Goal: Task Accomplishment & Management: Complete application form

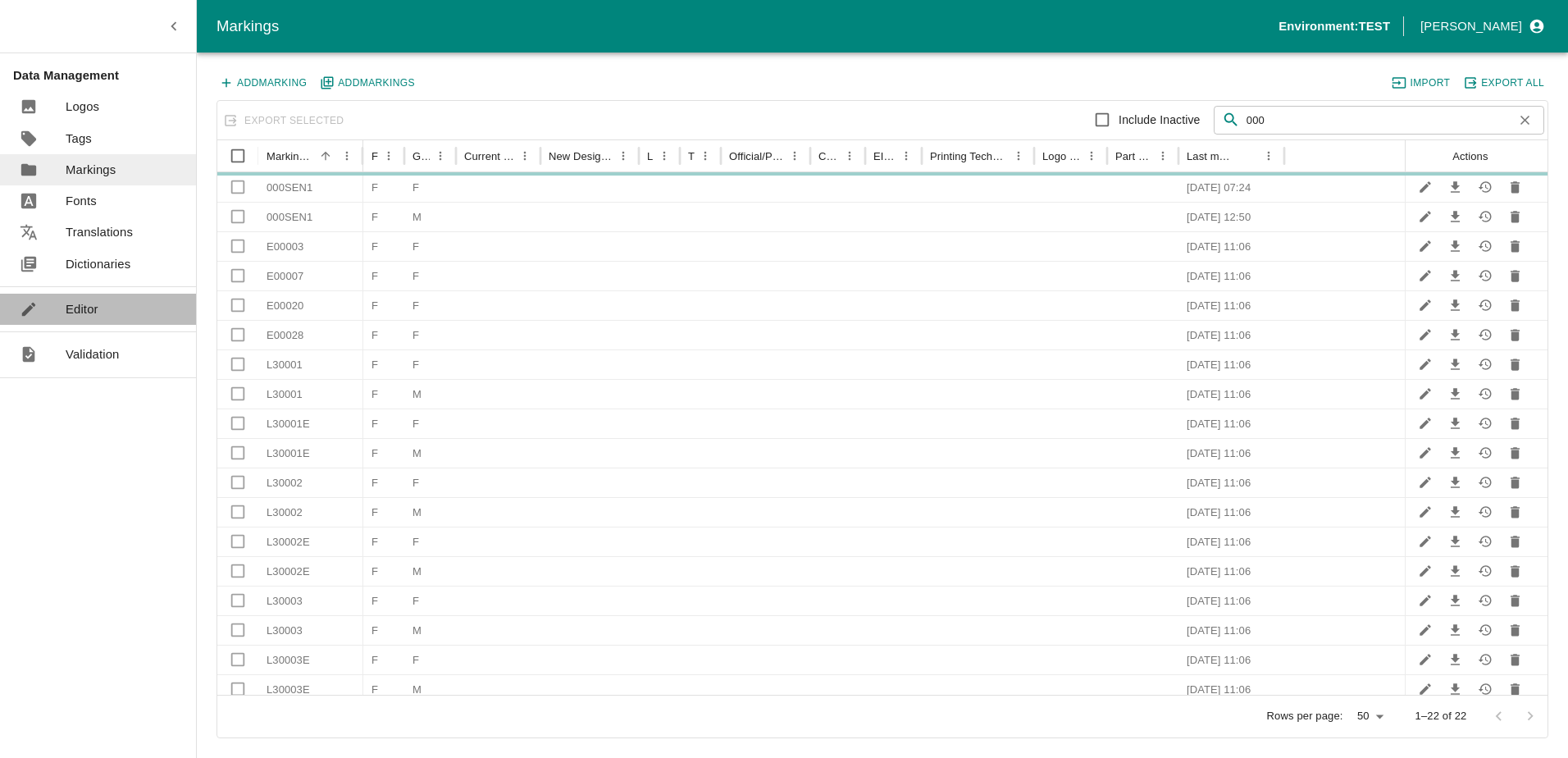
click at [84, 315] on p "Editor" at bounding box center [82, 309] width 33 height 18
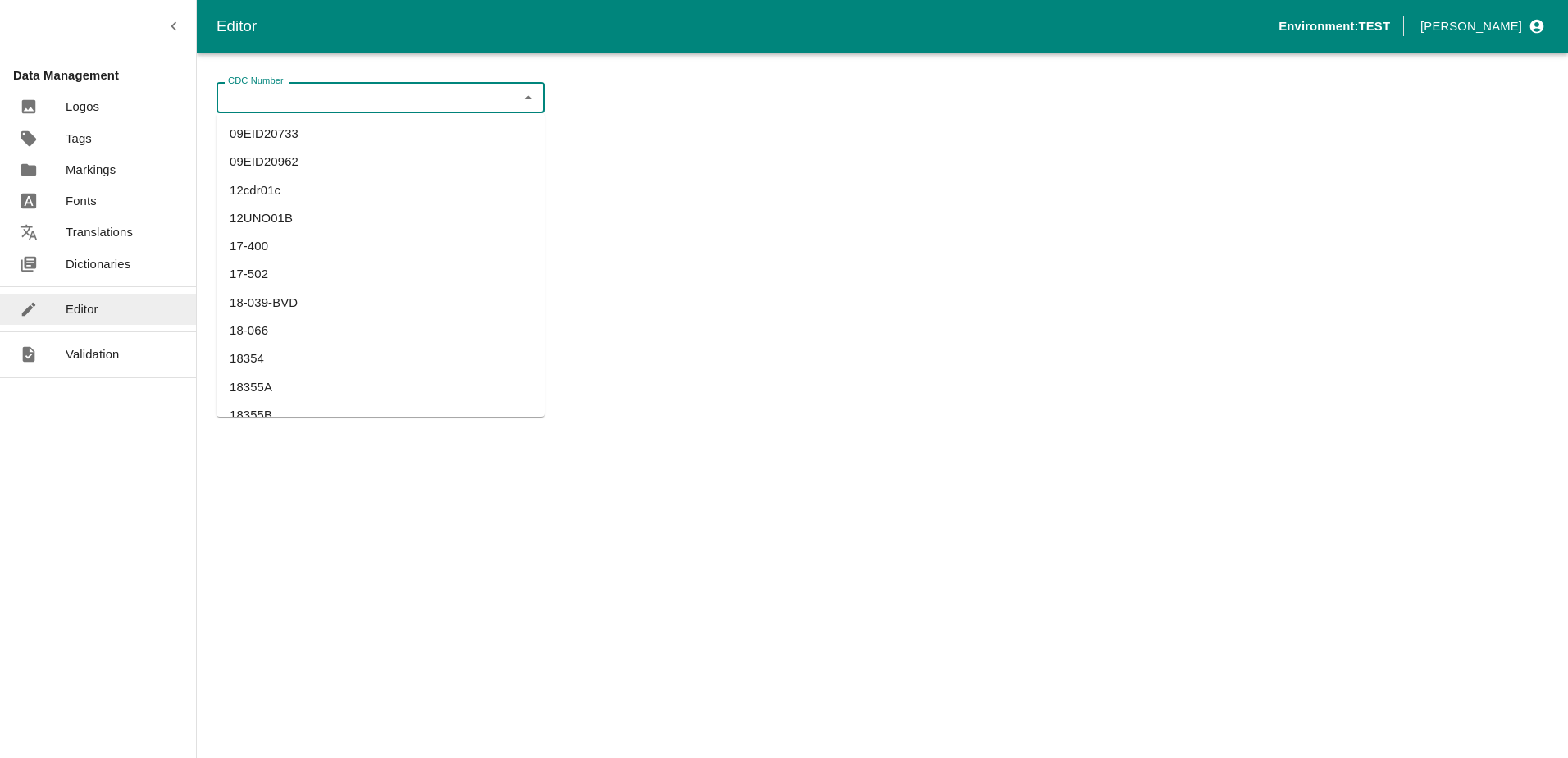
click at [334, 97] on input "CDC Number" at bounding box center [367, 97] width 291 height 21
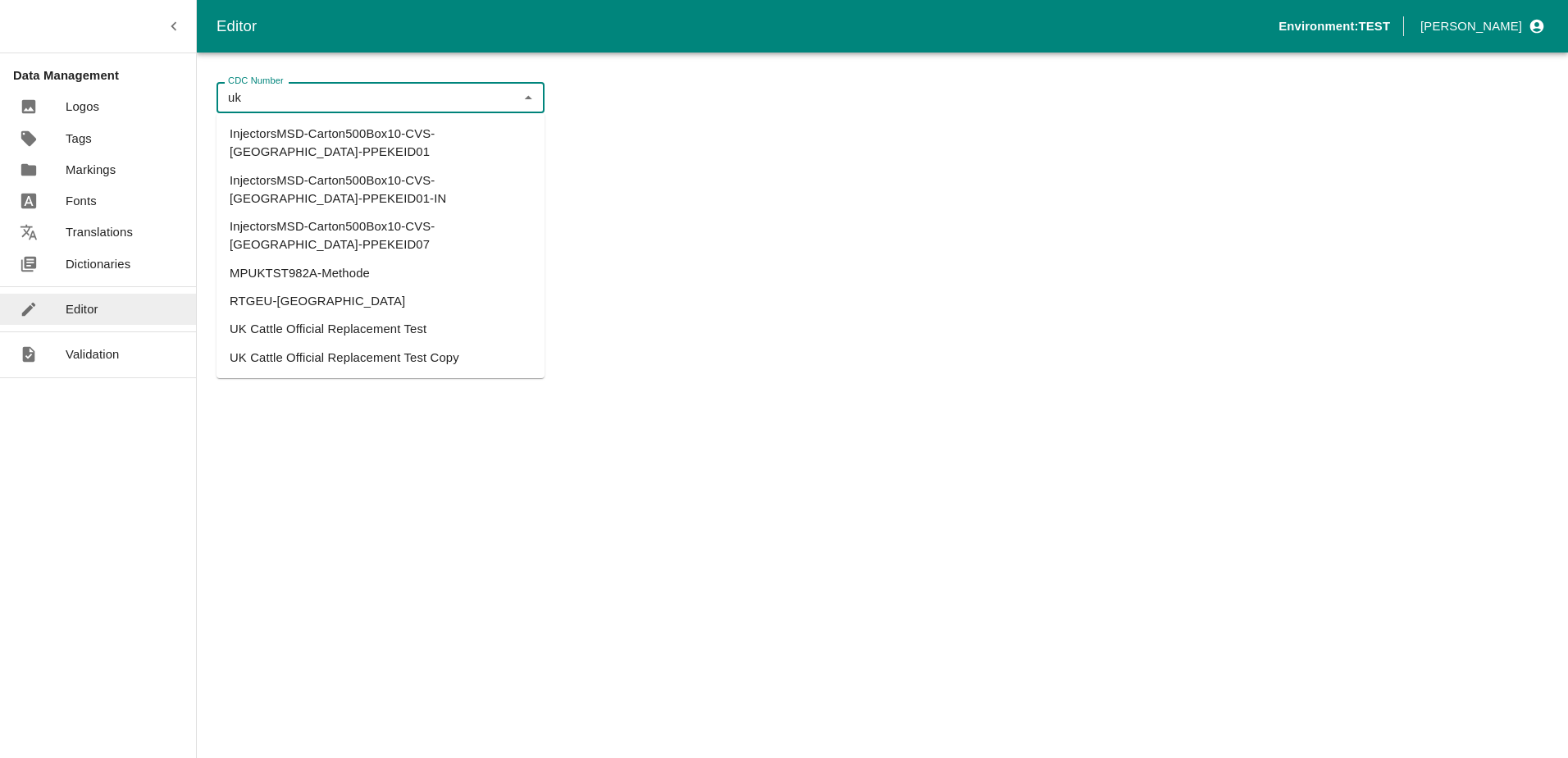
type input "uk"
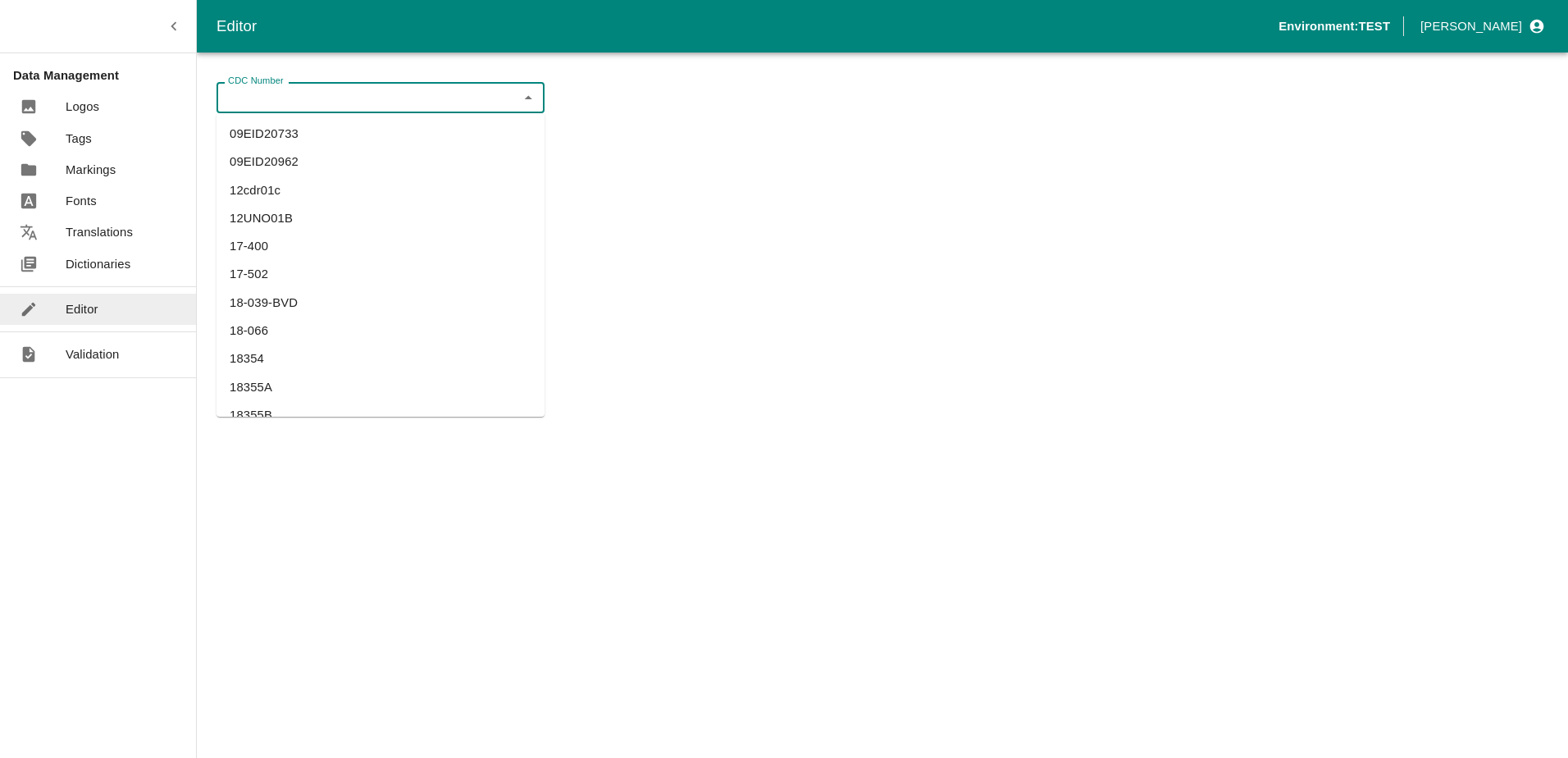
click at [313, 99] on input "CDC Number" at bounding box center [367, 97] width 291 height 21
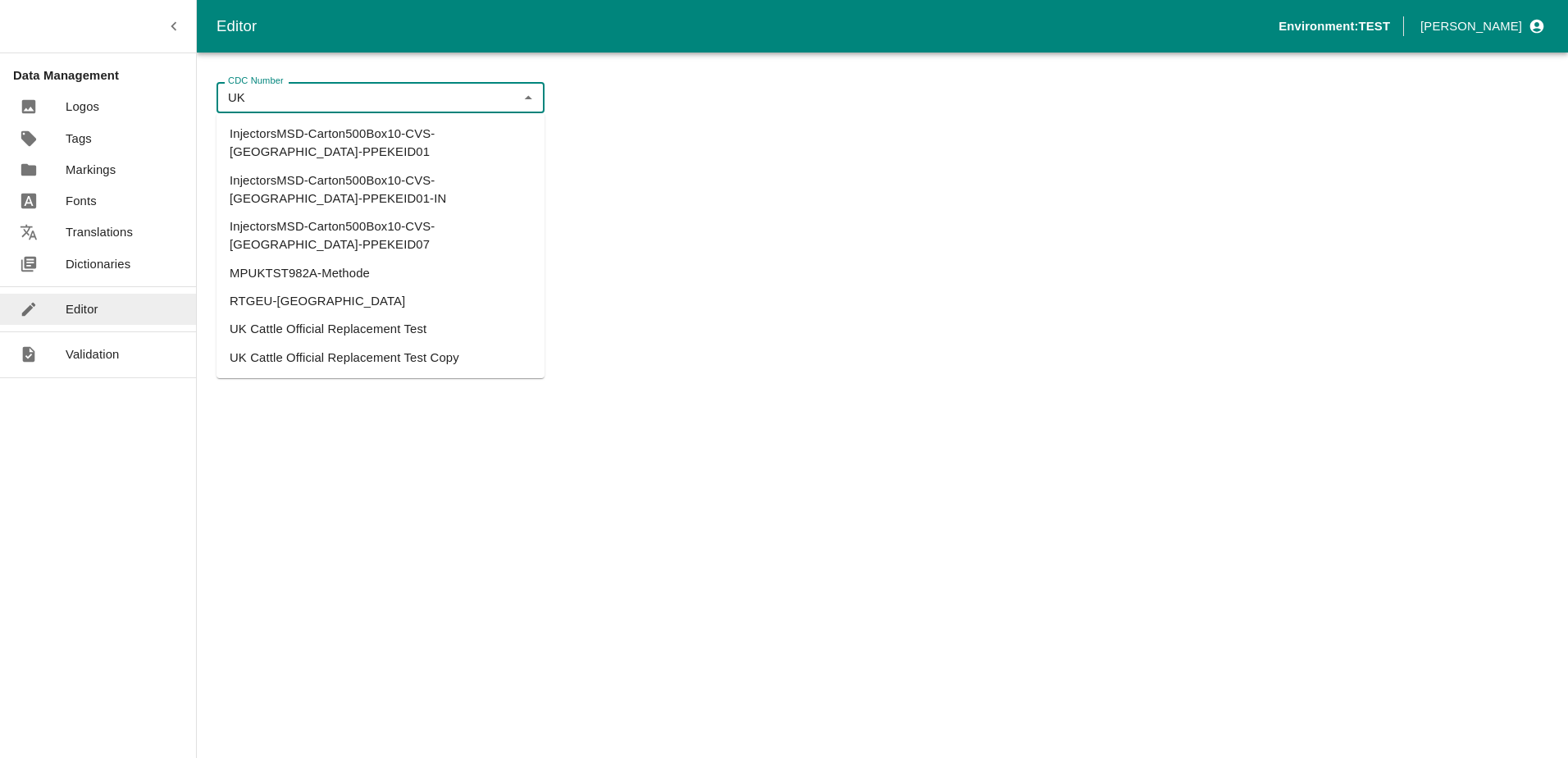
click at [360, 315] on li "UK Cattle Official Replacement Test" at bounding box center [380, 329] width 328 height 28
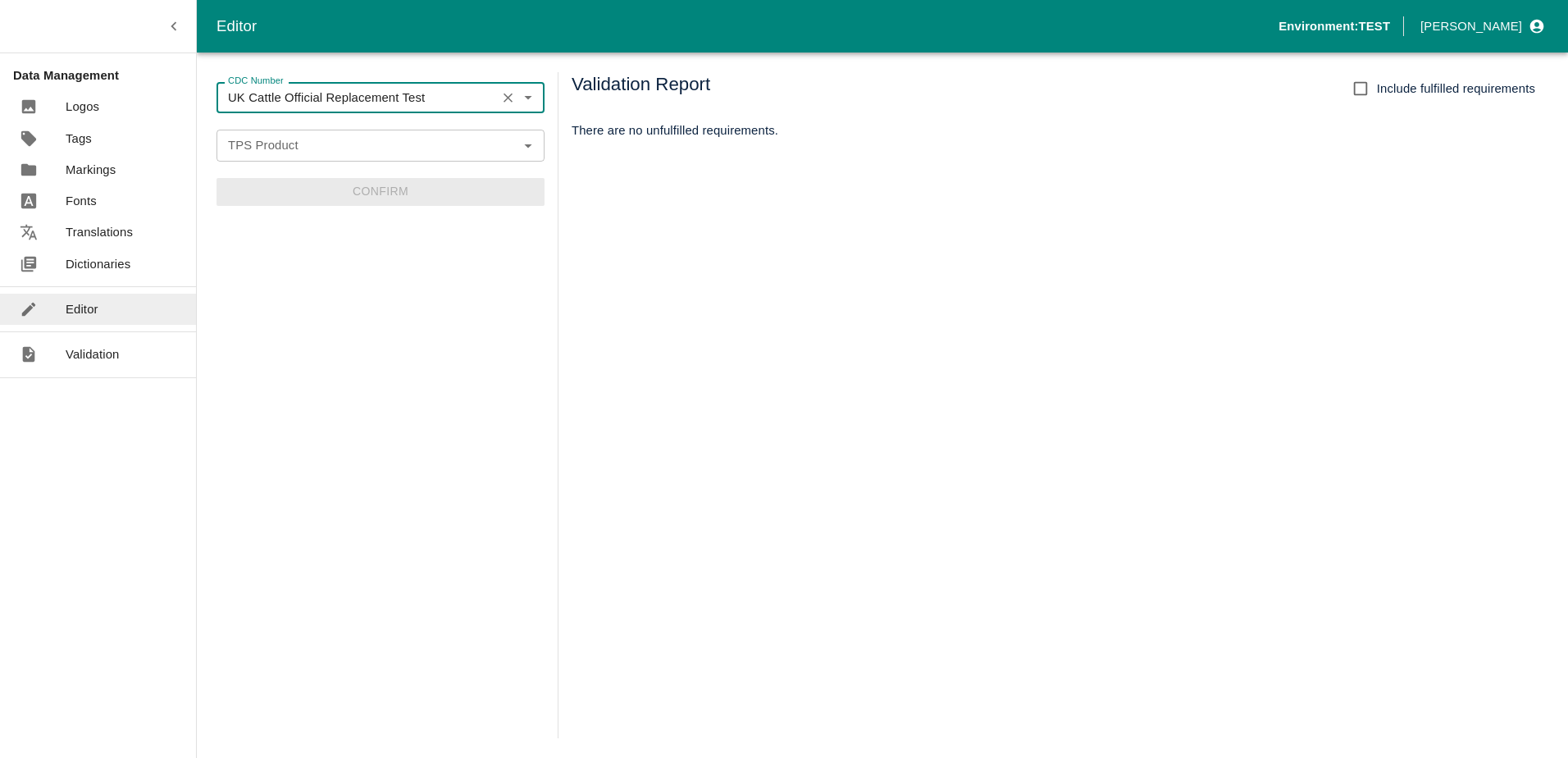
type input "UK Cattle Official Replacement Test"
click at [383, 135] on input "TPS Product" at bounding box center [367, 144] width 291 height 21
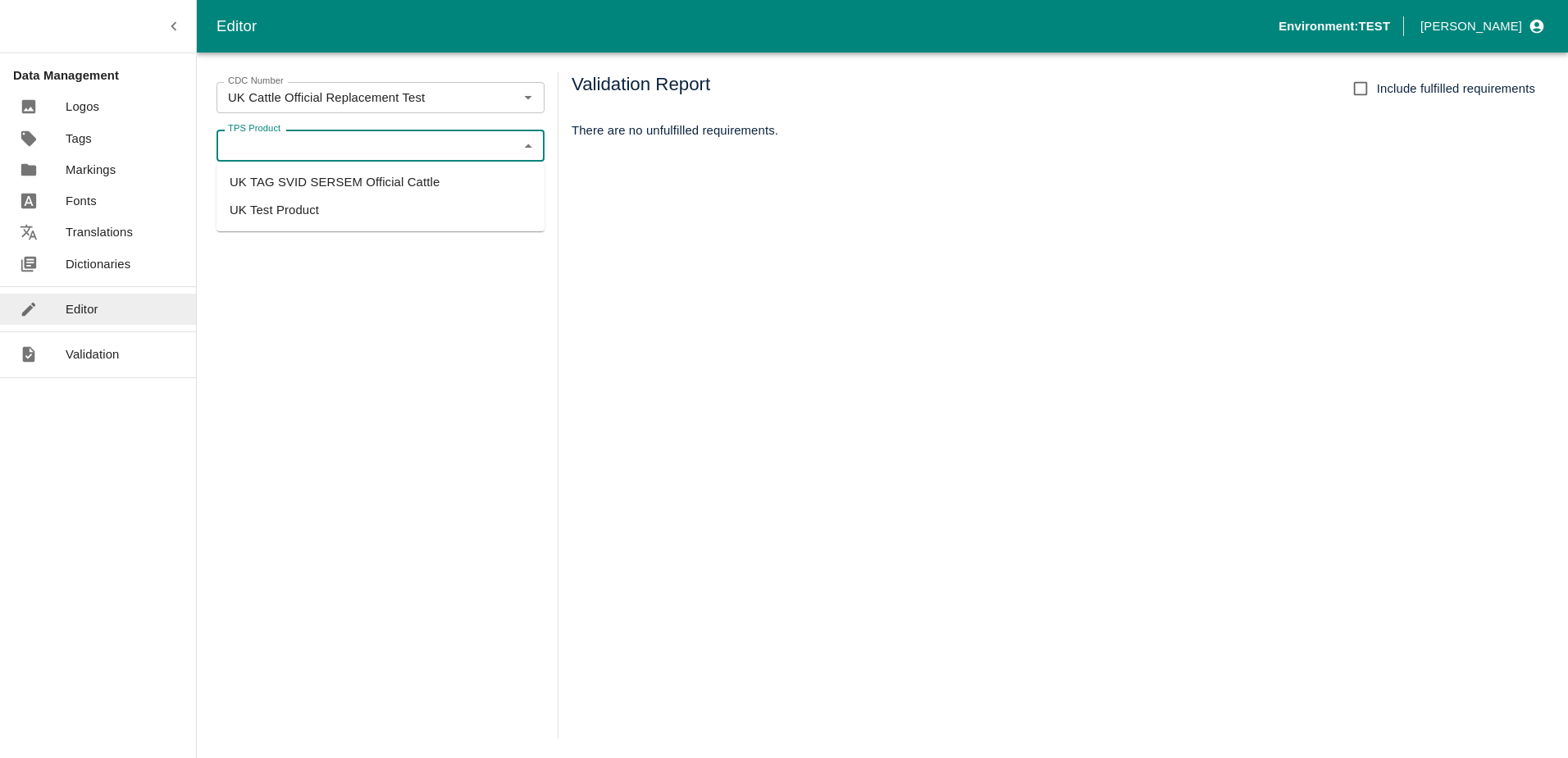
click at [394, 180] on li "UK TAG SVID SERSEM Official Cattle" at bounding box center [380, 182] width 328 height 28
type input "UK TAG SVID SERSEM Official Cattle"
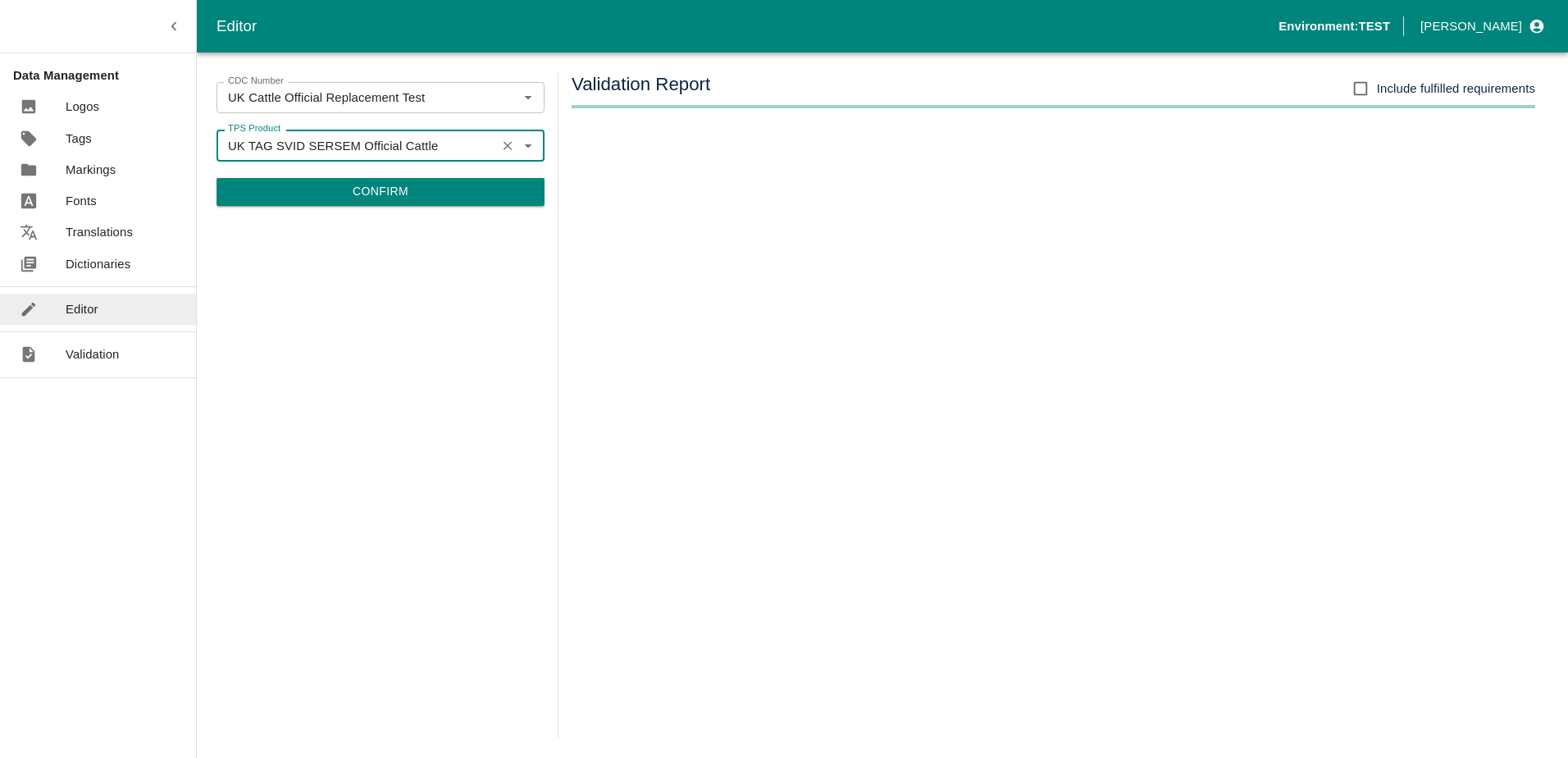
click at [410, 205] on button "Confirm" at bounding box center [380, 192] width 328 height 28
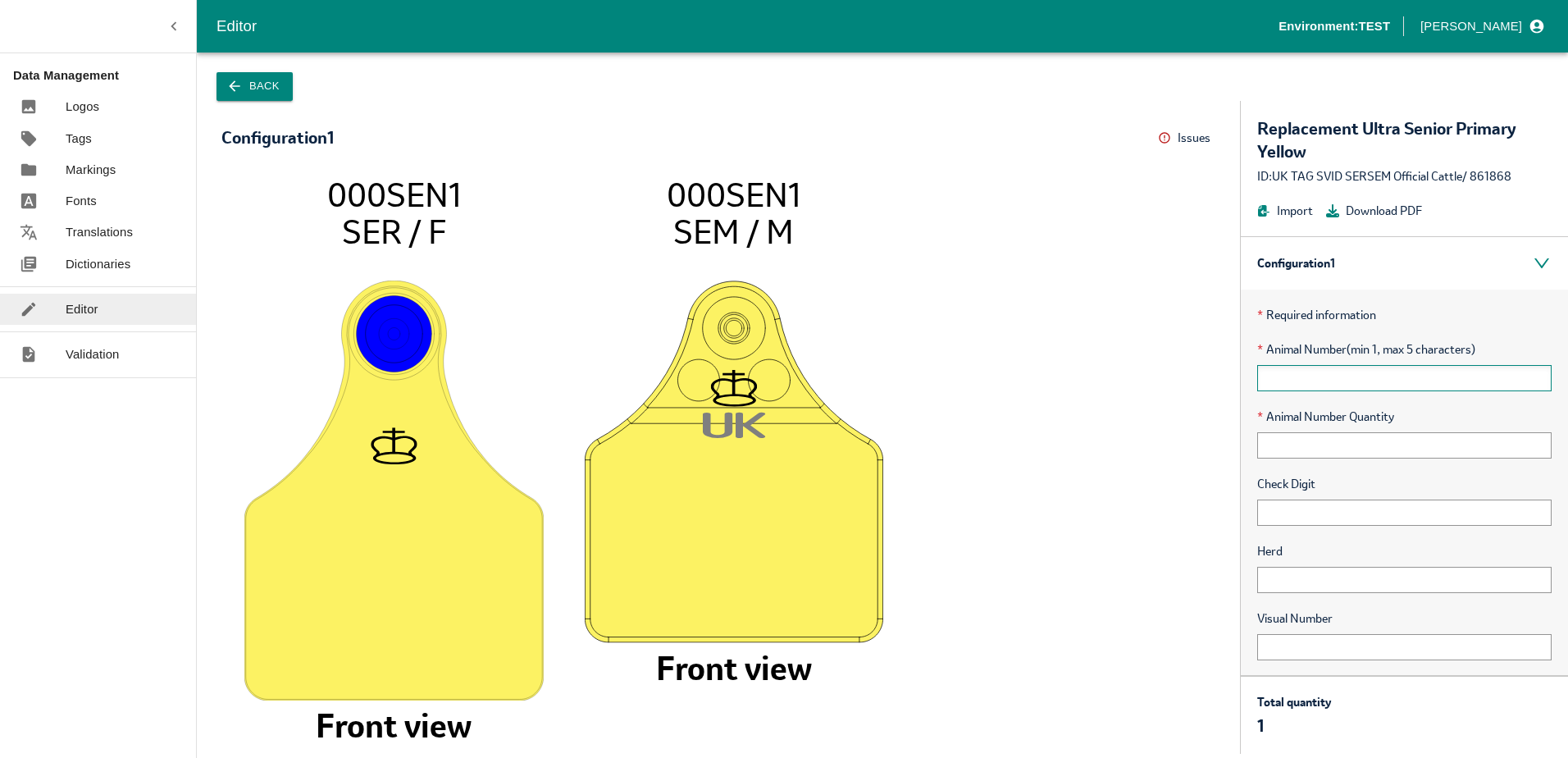
click at [1300, 371] on input "text" at bounding box center [1405, 378] width 295 height 26
click at [1280, 375] on input "text" at bounding box center [1405, 378] width 295 height 26
type input "123"
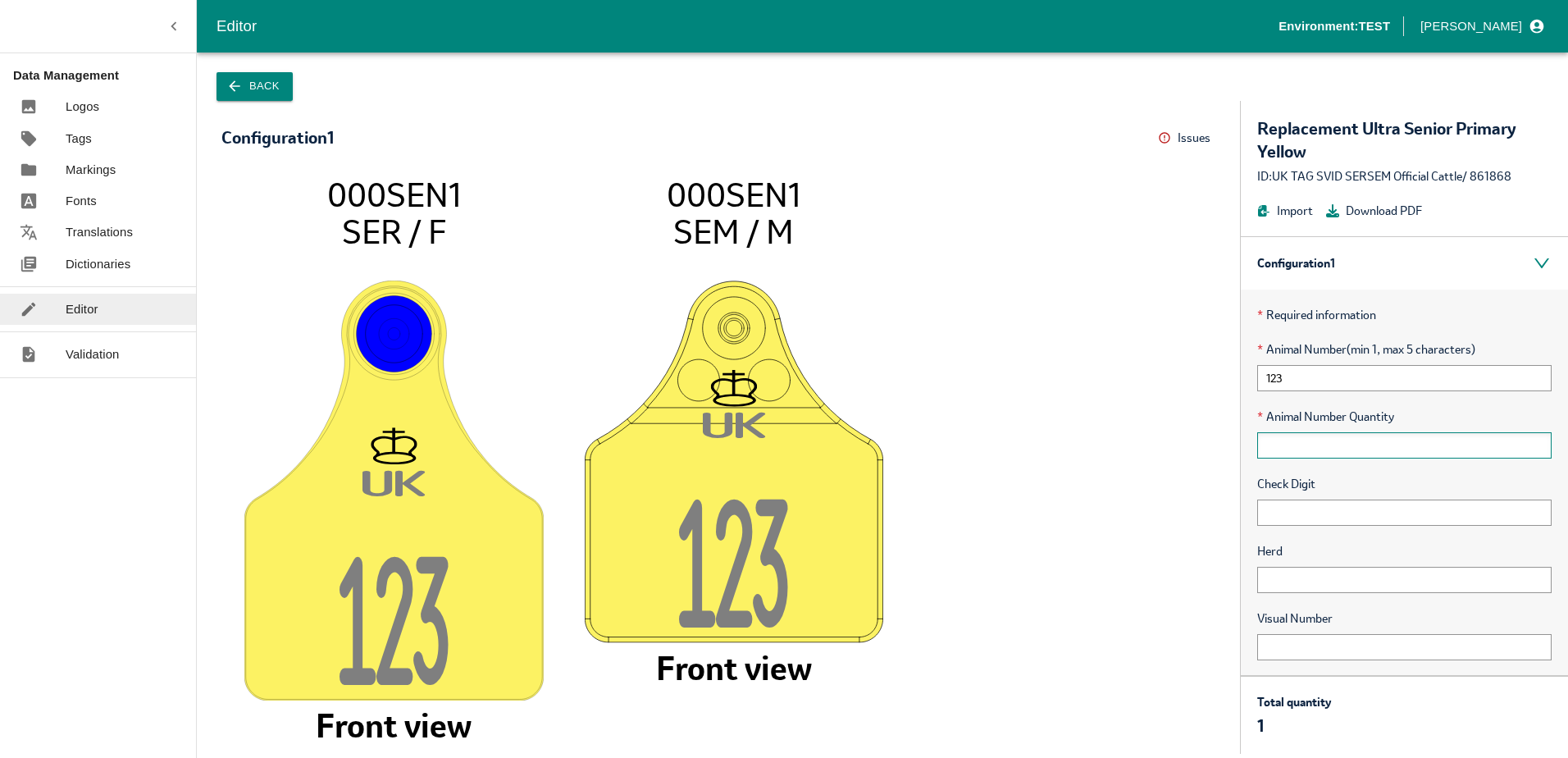
click at [1295, 442] on input "text" at bounding box center [1405, 445] width 295 height 26
type input "1"
click at [1296, 379] on input "123" at bounding box center [1405, 378] width 295 height 26
type input "1"
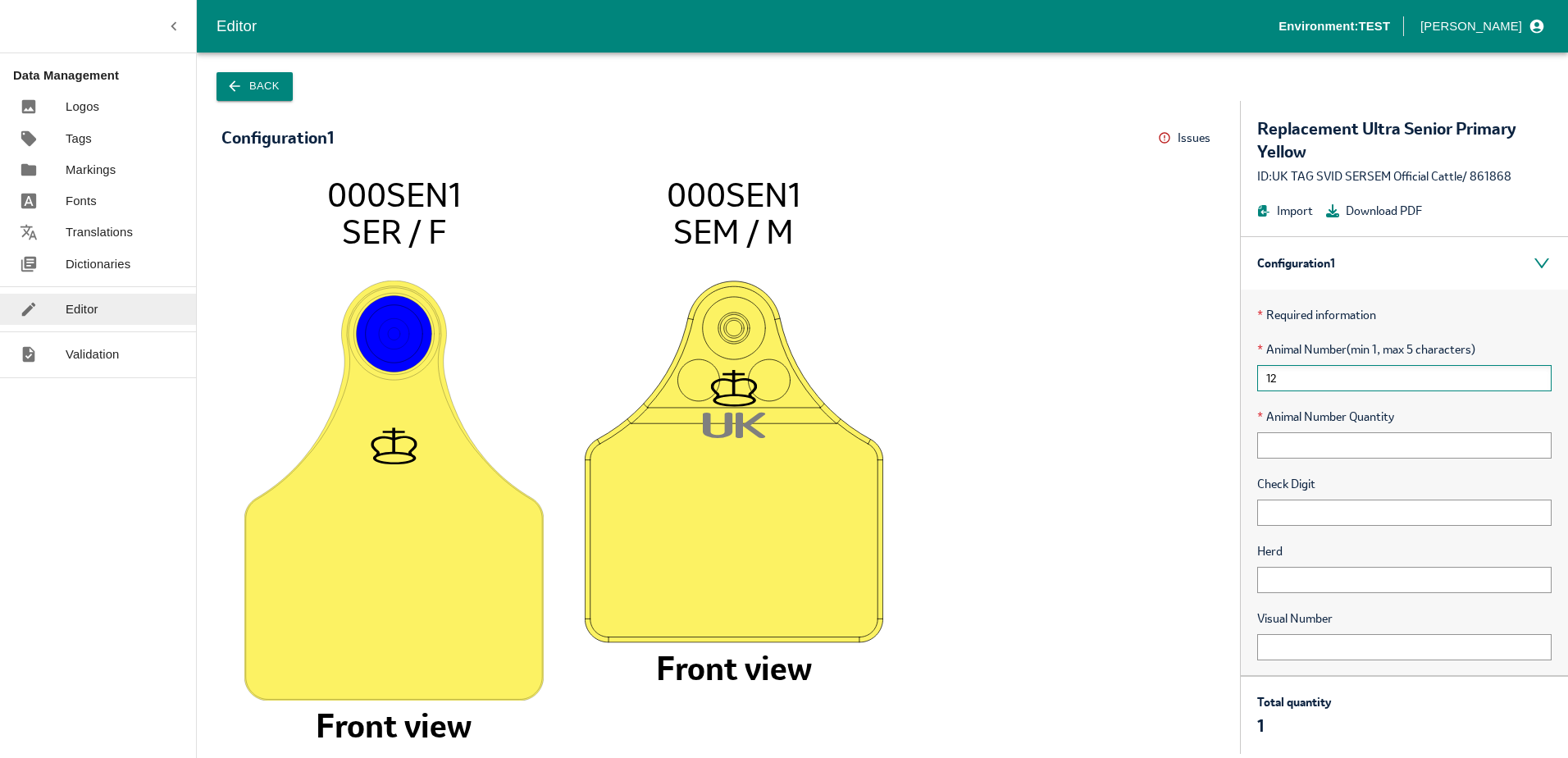
type input "123"
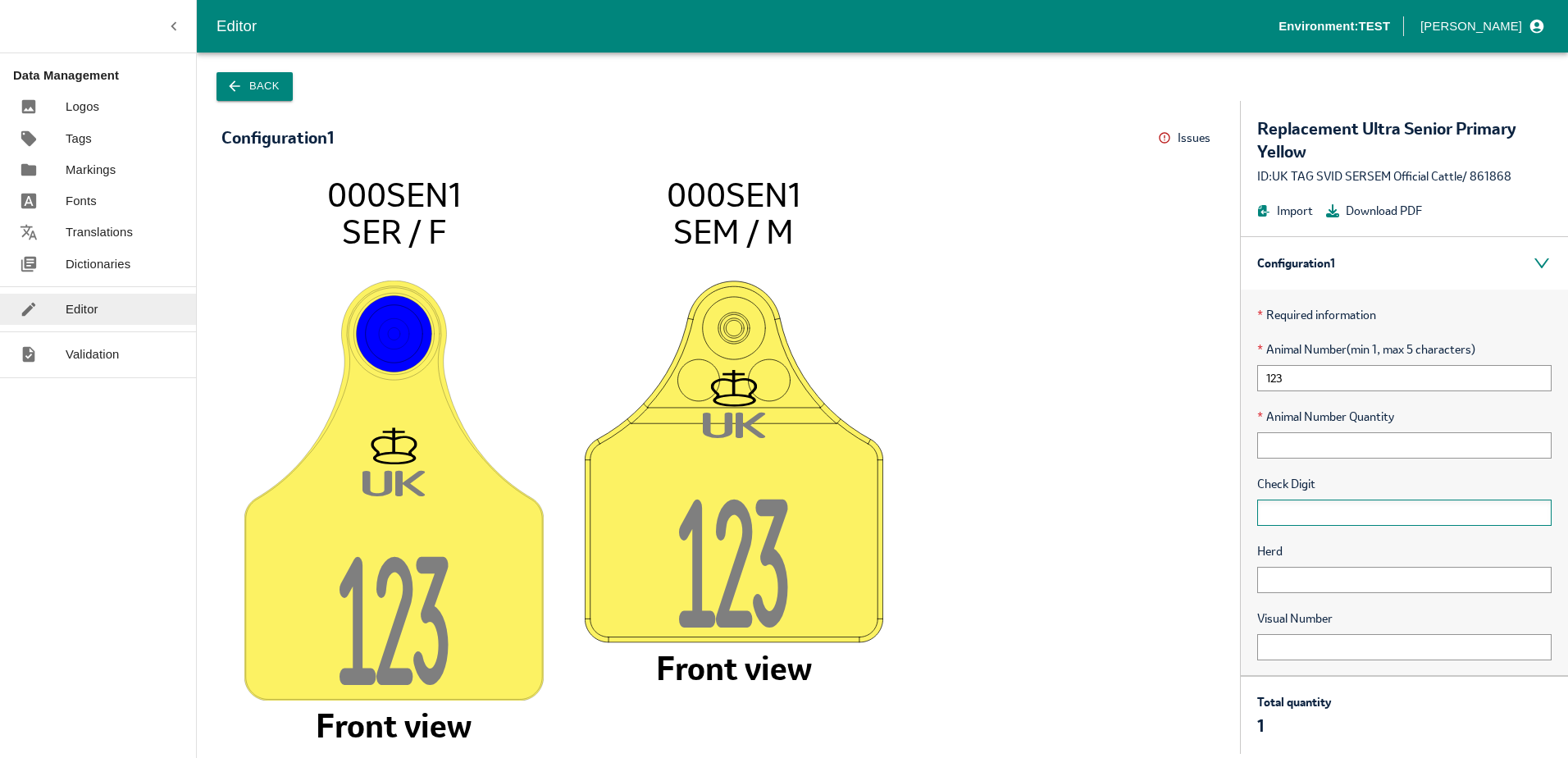
click at [1282, 511] on input "text" at bounding box center [1405, 512] width 295 height 26
type input "1"
click at [1299, 513] on input "1" at bounding box center [1405, 512] width 295 height 26
type input "12"
click at [1279, 578] on input "text" at bounding box center [1405, 580] width 295 height 26
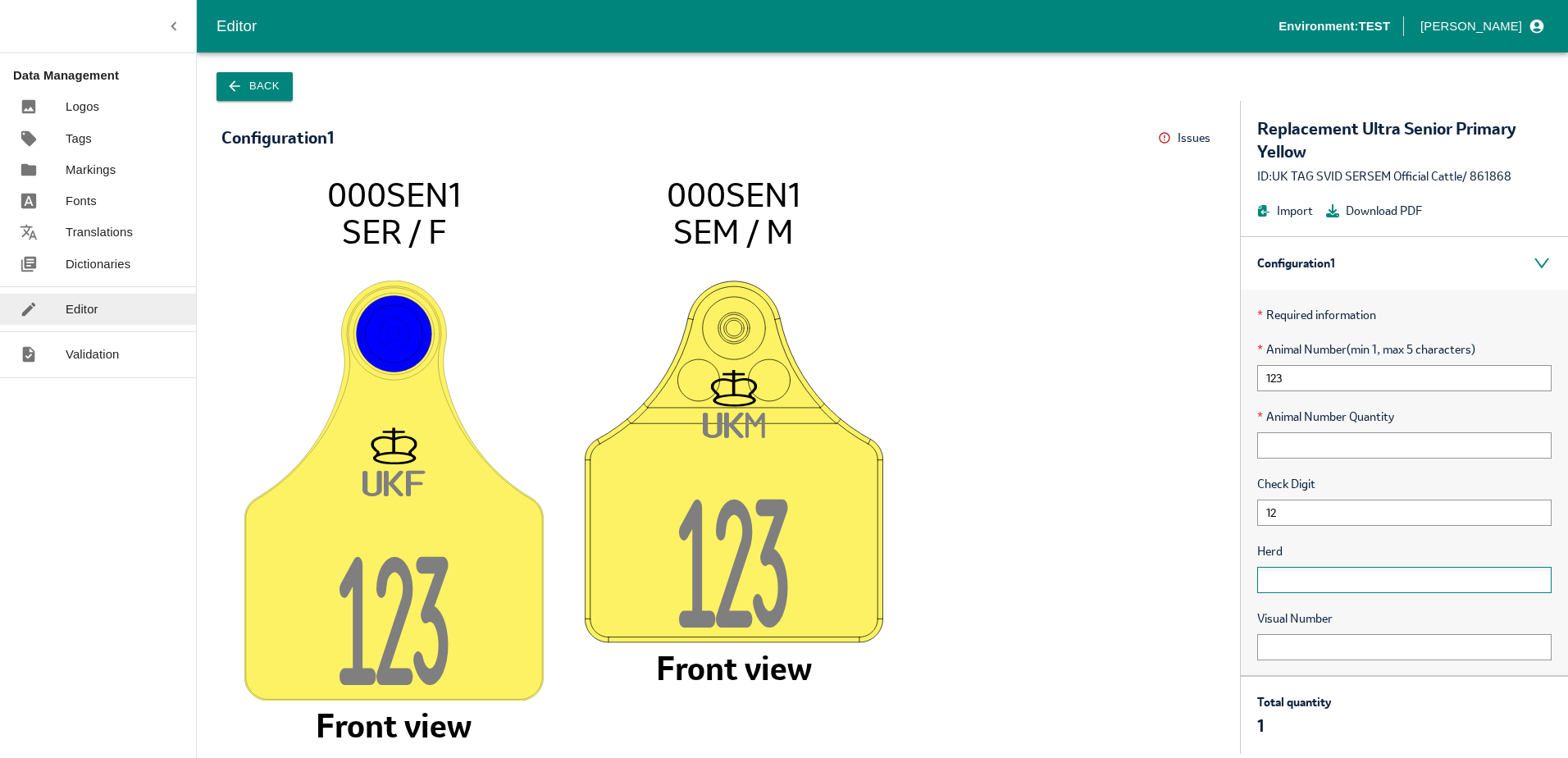
click at [1279, 578] on input "text" at bounding box center [1405, 580] width 295 height 26
click at [1289, 579] on input "text" at bounding box center [1405, 580] width 295 height 26
click at [1280, 513] on input "12" at bounding box center [1405, 512] width 295 height 26
